Goal: Task Accomplishment & Management: Use online tool/utility

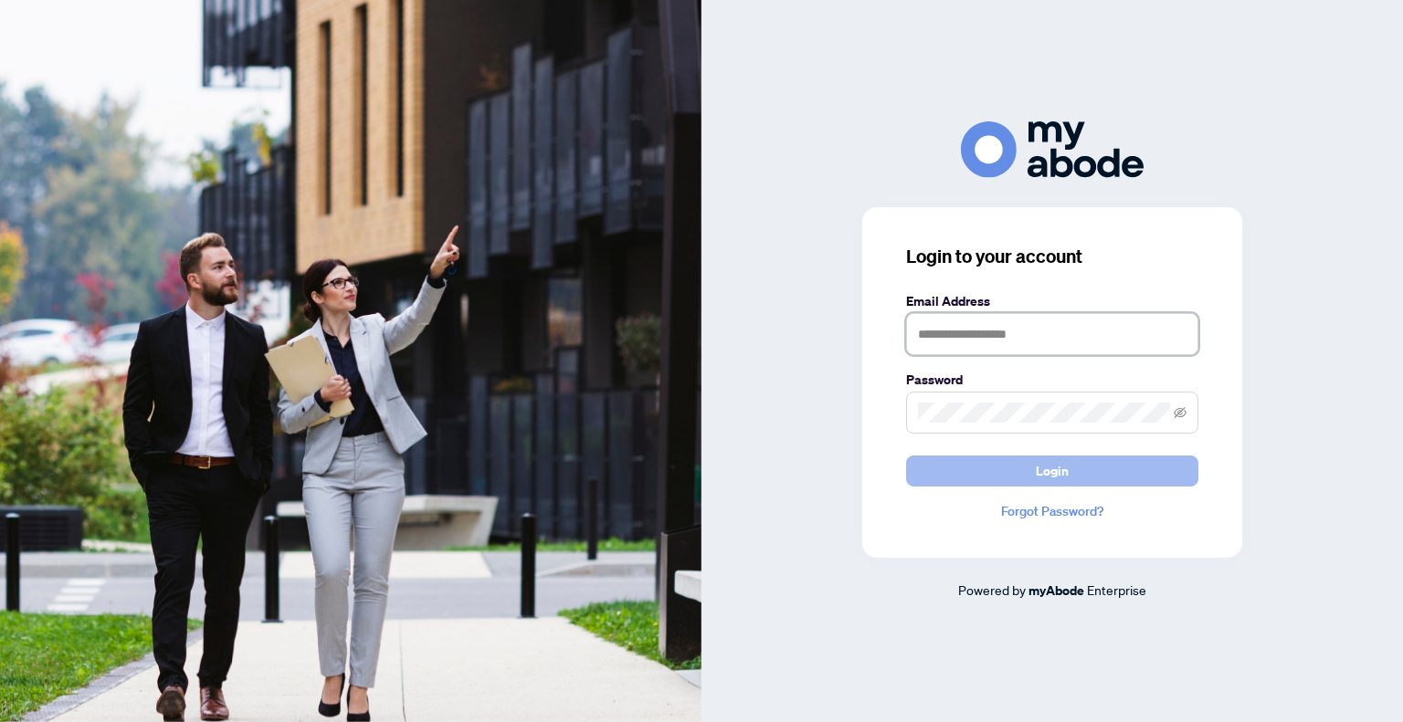
type input "**********"
click at [1065, 473] on span "Login" at bounding box center [1052, 471] width 33 height 29
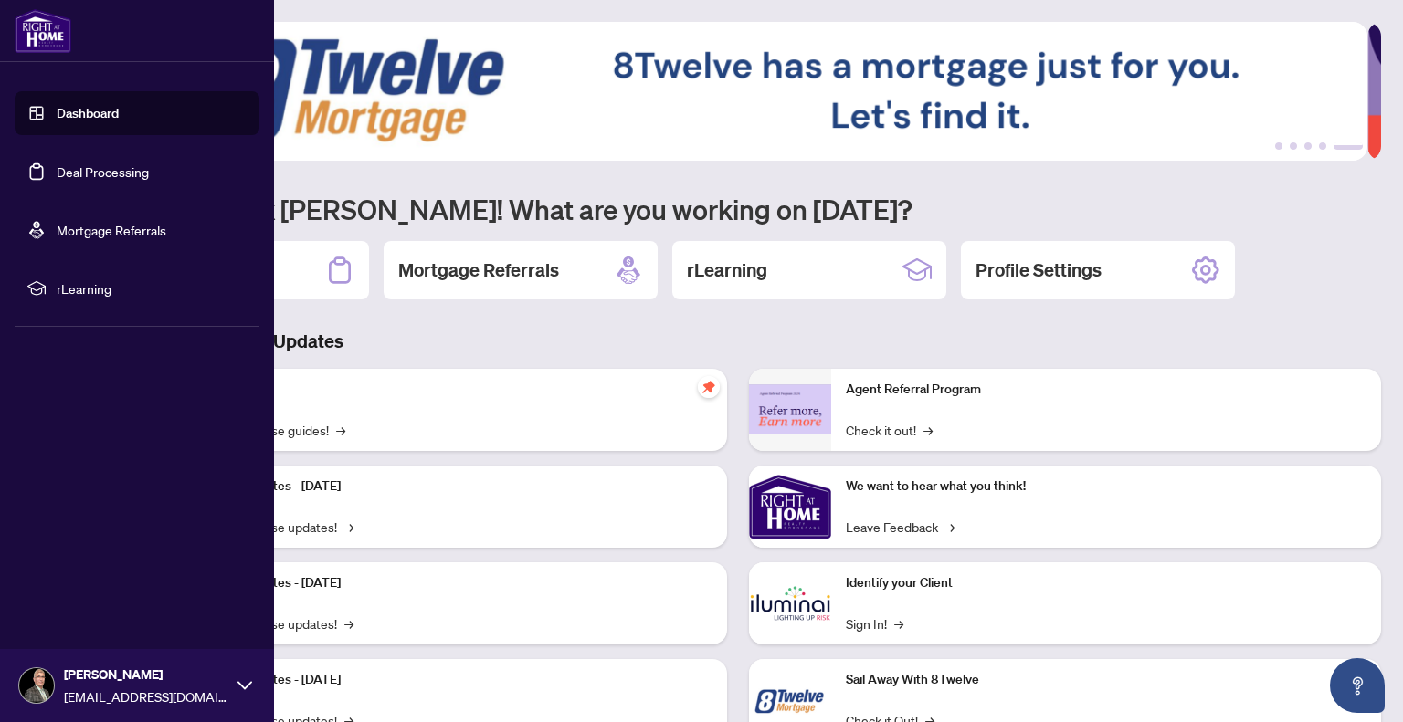
click at [96, 172] on link "Deal Processing" at bounding box center [103, 171] width 92 height 16
